Goal: Information Seeking & Learning: Learn about a topic

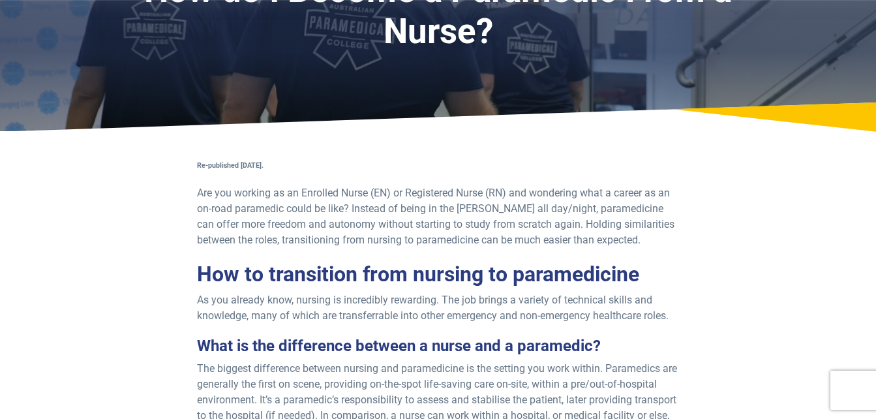
scroll to position [156, 0]
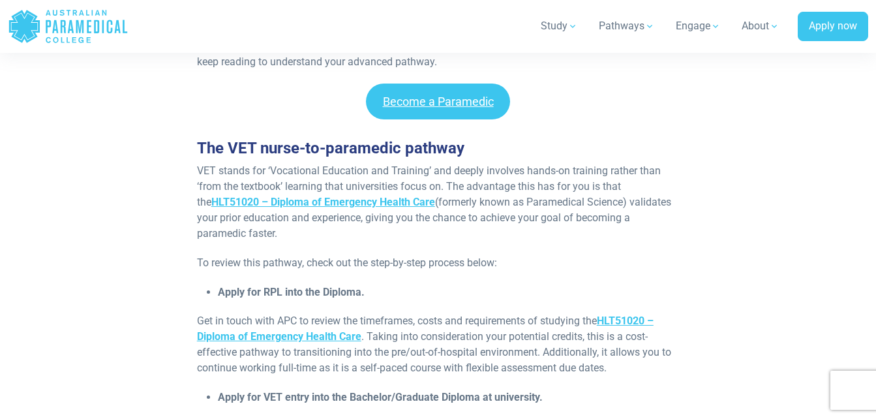
scroll to position [1165, 0]
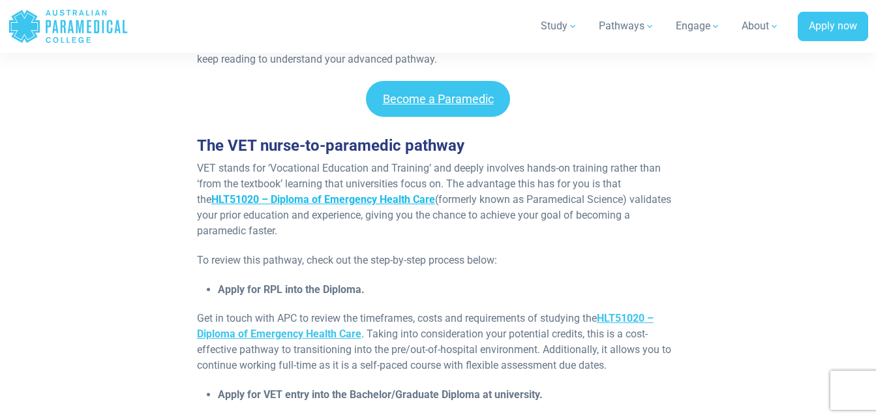
click at [211, 194] on strong "HLT51020 – Diploma of Emergency Health Care" at bounding box center [323, 199] width 224 height 12
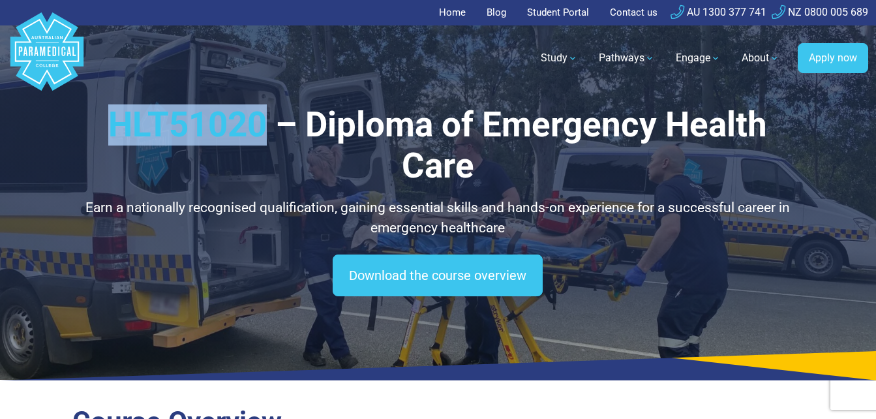
drag, startPoint x: 93, startPoint y: 126, endPoint x: 272, endPoint y: 122, distance: 179.4
click at [272, 122] on h1 "HLT51020 – Diploma of Emergency Health Care" at bounding box center [437, 145] width 731 height 83
copy h1 "HLT51020"
